Goal: Navigation & Orientation: Find specific page/section

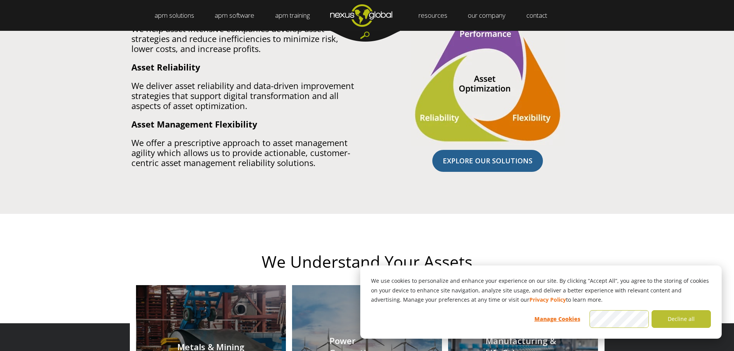
scroll to position [540, 0]
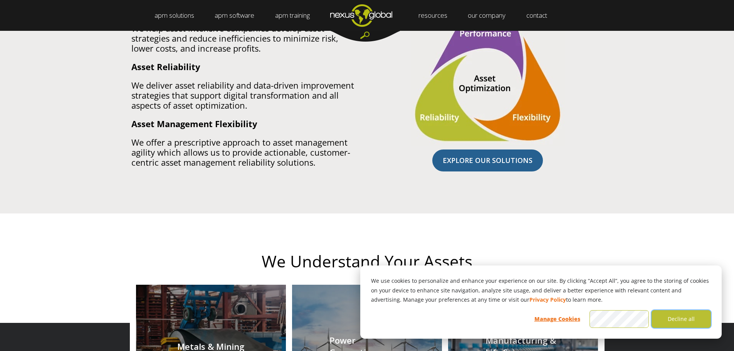
drag, startPoint x: 687, startPoint y: 317, endPoint x: 651, endPoint y: 323, distance: 35.9
click at [686, 316] on button "Decline all" at bounding box center [681, 319] width 59 height 18
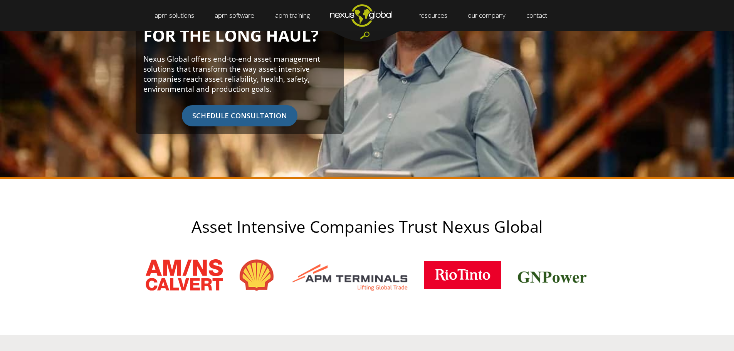
scroll to position [0, 0]
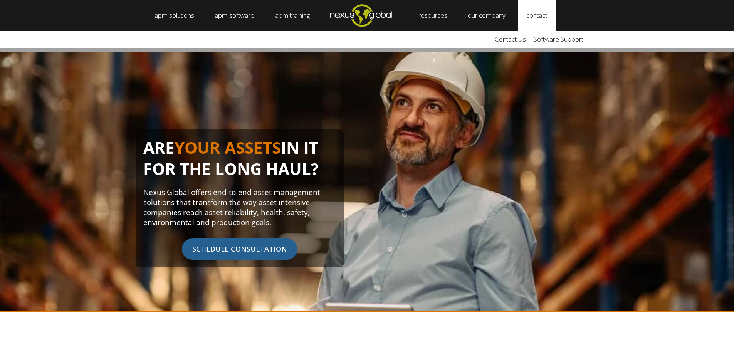
click at [542, 15] on link "contact" at bounding box center [537, 15] width 38 height 31
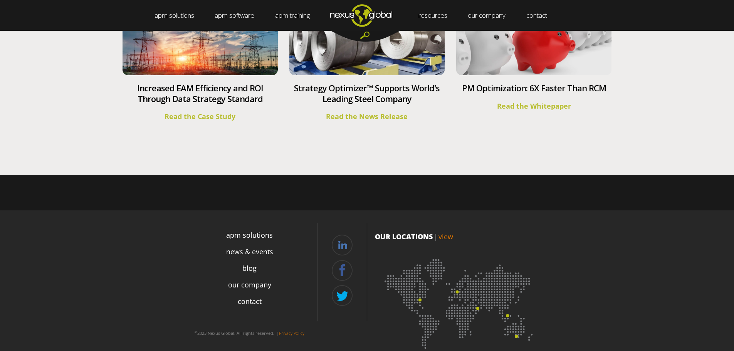
scroll to position [2861, 0]
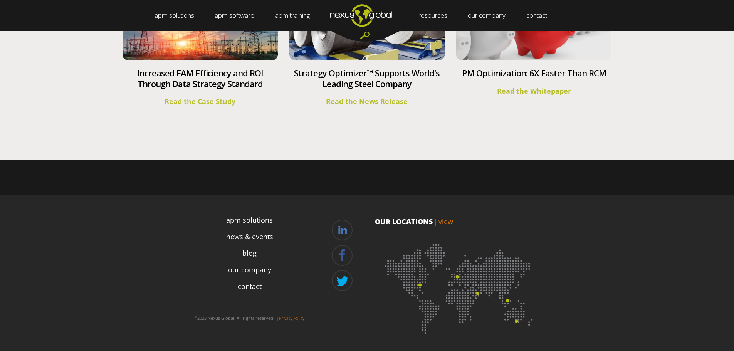
click at [420, 284] on img at bounding box center [460, 286] width 170 height 104
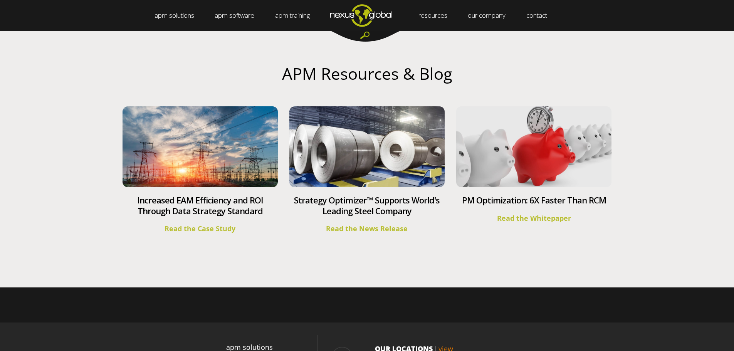
scroll to position [2732, 0]
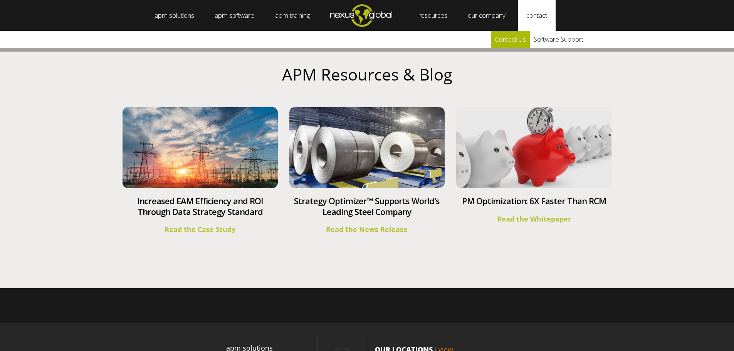
click at [520, 37] on link "Contact Us" at bounding box center [510, 39] width 39 height 17
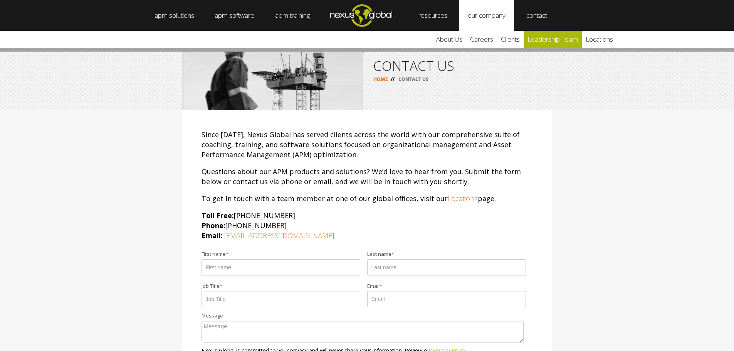
click at [555, 39] on link "leadership team" at bounding box center [553, 39] width 58 height 17
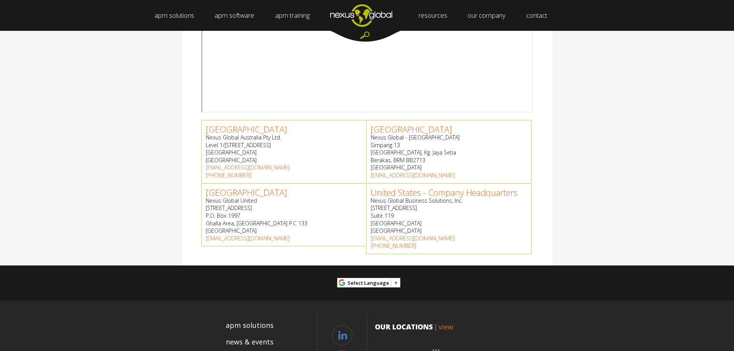
scroll to position [257, 0]
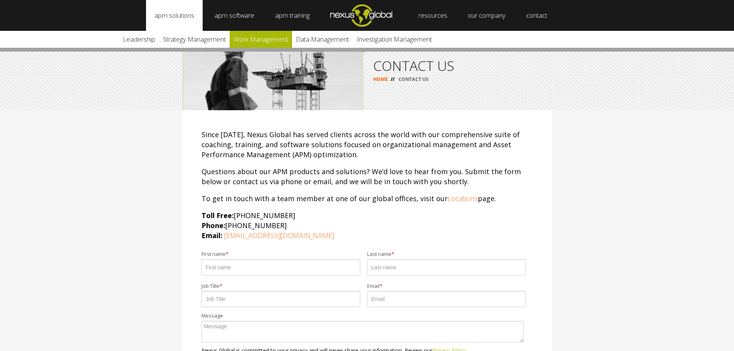
click at [258, 38] on link "Work Management" at bounding box center [261, 39] width 62 height 17
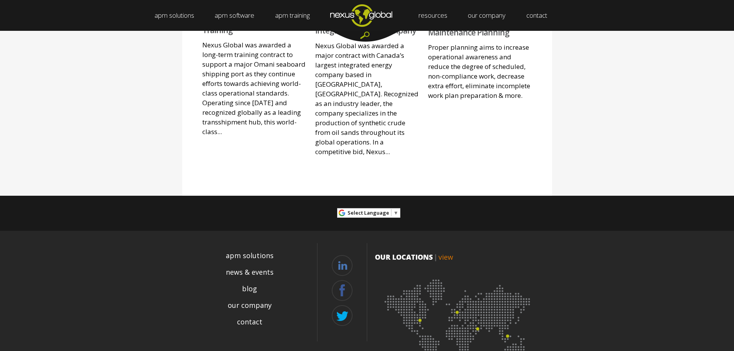
scroll to position [762, 0]
